Goal: Task Accomplishment & Management: Manage account settings

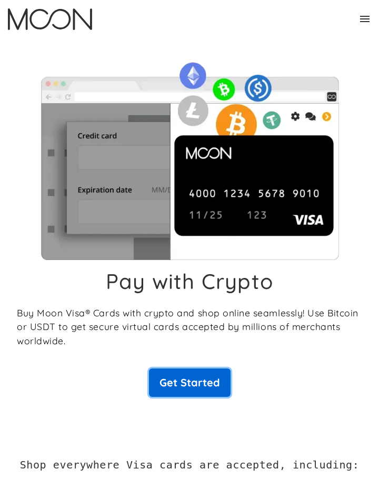
click at [178, 393] on link "Get Started" at bounding box center [190, 382] width 82 height 28
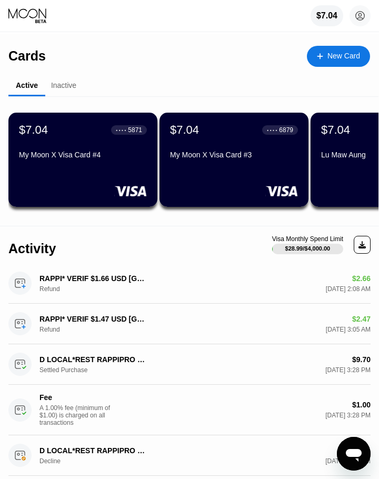
click at [331, 52] on div "New Card" at bounding box center [343, 56] width 33 height 9
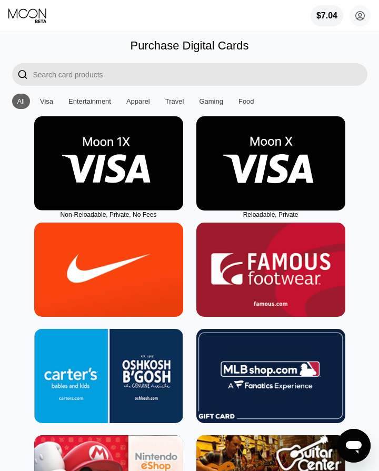
click at [266, 161] on img at bounding box center [270, 163] width 149 height 94
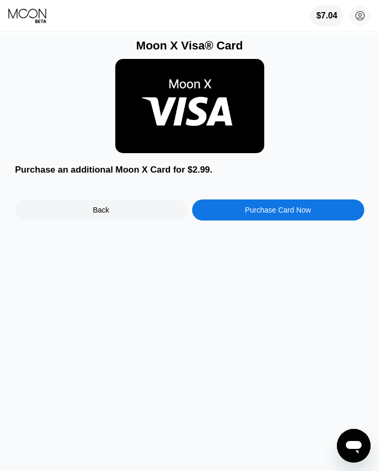
click at [116, 221] on div "Back" at bounding box center [101, 209] width 172 height 21
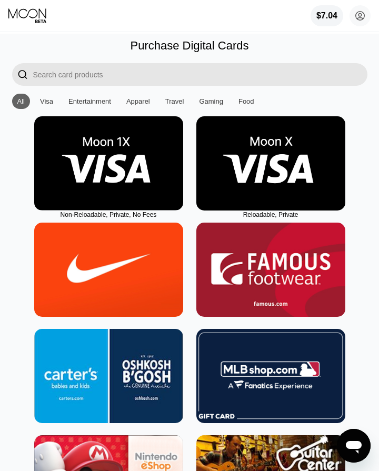
click at [18, 97] on div "All" at bounding box center [21, 101] width 18 height 15
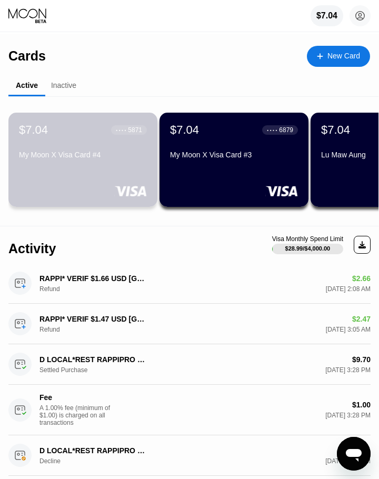
click at [92, 153] on div "$7.04 ● ● ● ● 5871 My Moon X Visa Card #4" at bounding box center [83, 143] width 128 height 40
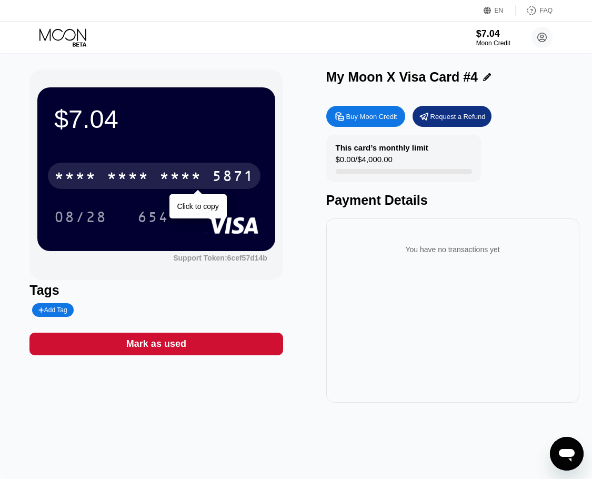
click at [249, 177] on div "5871" at bounding box center [233, 177] width 42 height 17
